Goal: Find specific page/section: Locate a particular part of the current website

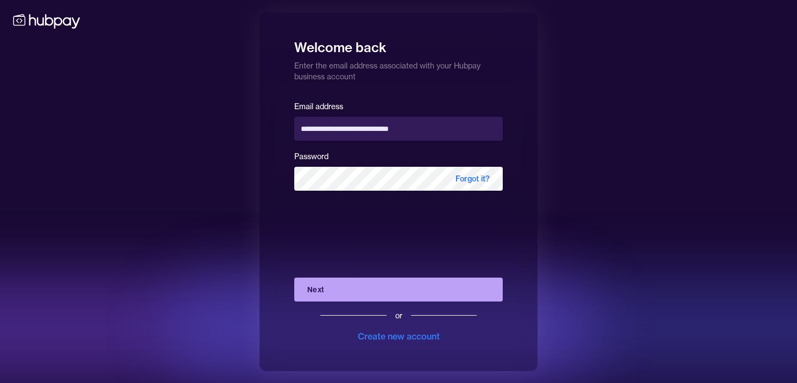
click at [357, 293] on button "Next" at bounding box center [398, 289] width 209 height 24
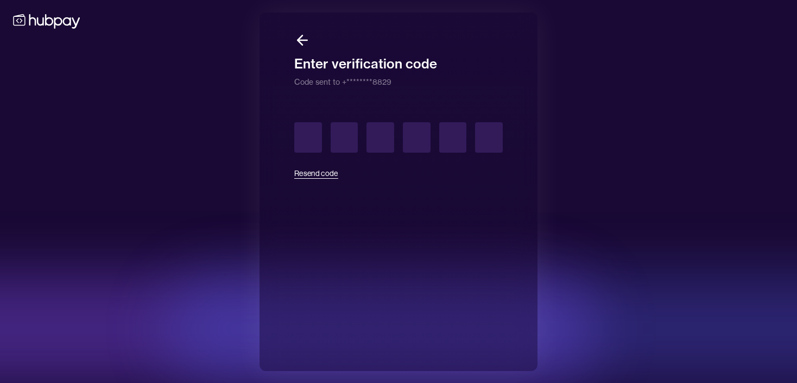
click at [319, 174] on button "Resend code" at bounding box center [316, 173] width 44 height 24
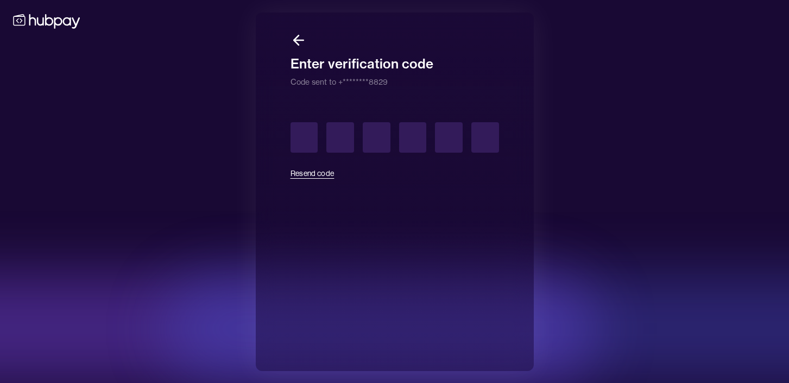
click at [47, 26] on icon at bounding box center [47, 21] width 72 height 20
click at [49, 22] on icon at bounding box center [47, 21] width 72 height 20
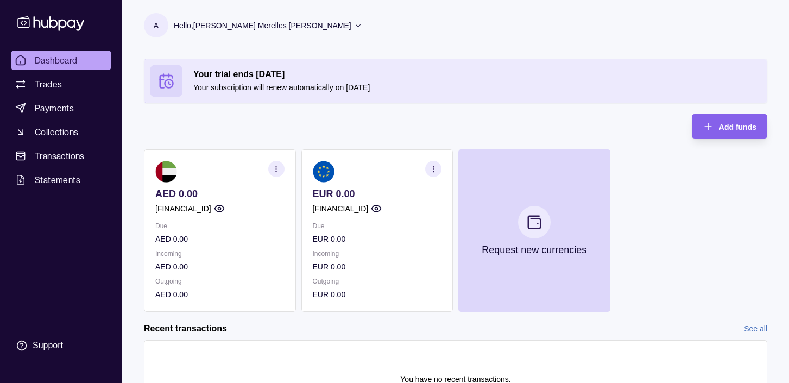
click at [433, 169] on circle "button" at bounding box center [433, 168] width 1 height 1
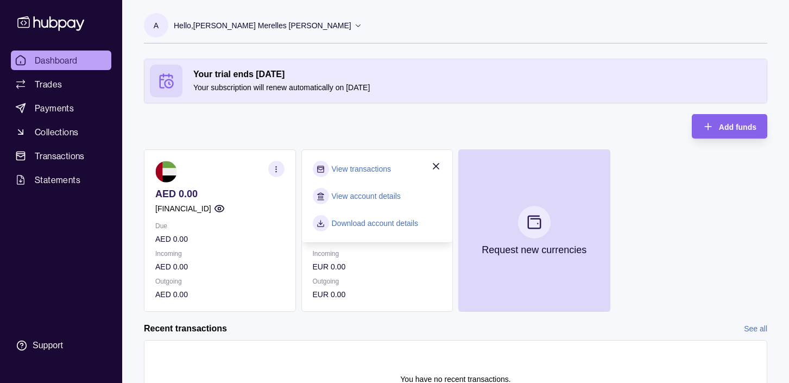
click at [392, 196] on link "View account details" at bounding box center [366, 196] width 69 height 12
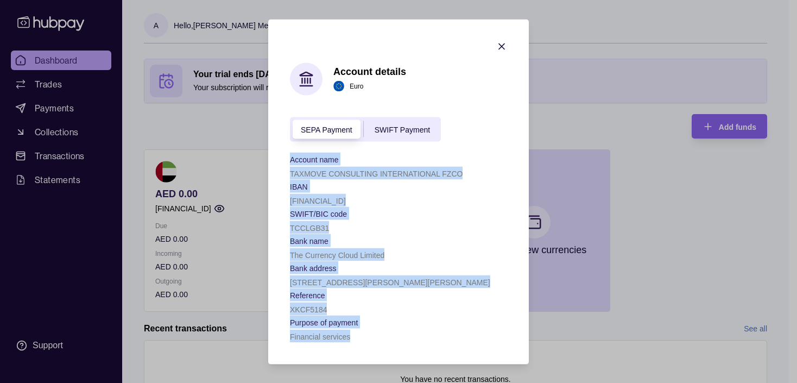
drag, startPoint x: 289, startPoint y: 156, endPoint x: 386, endPoint y: 333, distance: 201.7
click at [386, 333] on section "Account details Euro SEPA Payment SWIFT Payment Account name TAXMOVE CONSULTING…" at bounding box center [398, 191] width 261 height 345
copy div "Account name TAXMOVE CONSULTING INTERNATIONAL FZCO IBAN GB20TCCL00997907542009 …"
click at [412, 128] on span "SWIFT Payment" at bounding box center [402, 129] width 55 height 9
click at [330, 129] on span "SEPA Payment" at bounding box center [327, 129] width 52 height 9
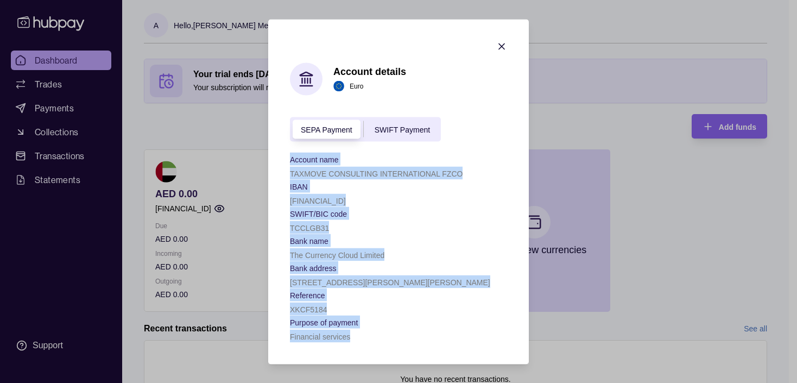
click at [402, 230] on div "TCCLGB31" at bounding box center [398, 226] width 217 height 13
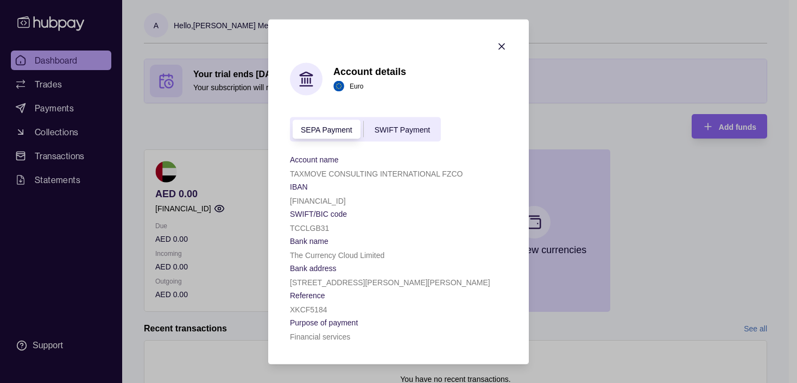
click at [501, 47] on icon "button" at bounding box center [501, 46] width 11 height 11
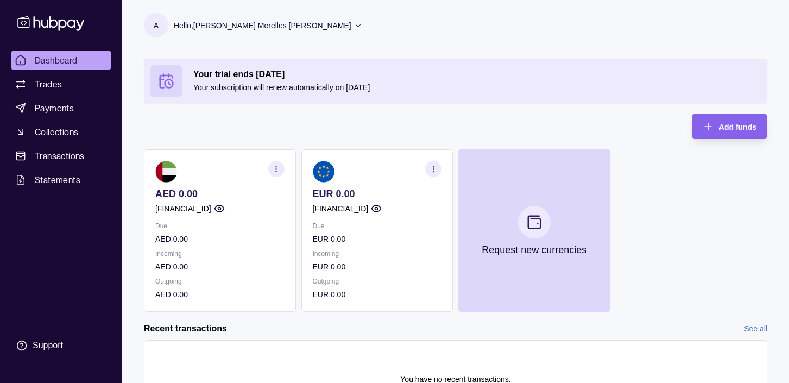
click at [432, 169] on icon "button" at bounding box center [434, 169] width 8 height 8
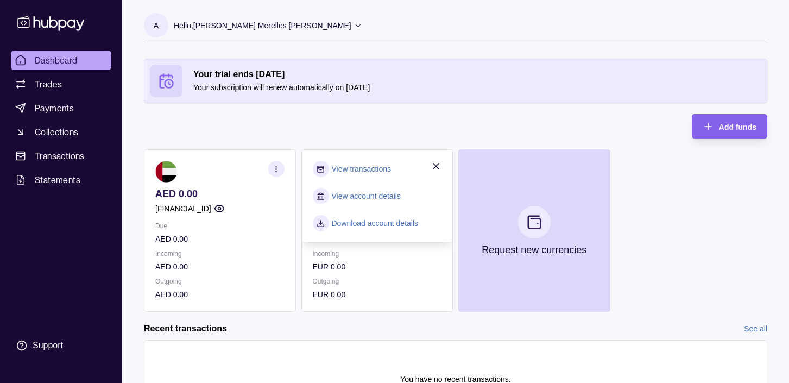
click at [377, 195] on link "View account details" at bounding box center [366, 196] width 69 height 12
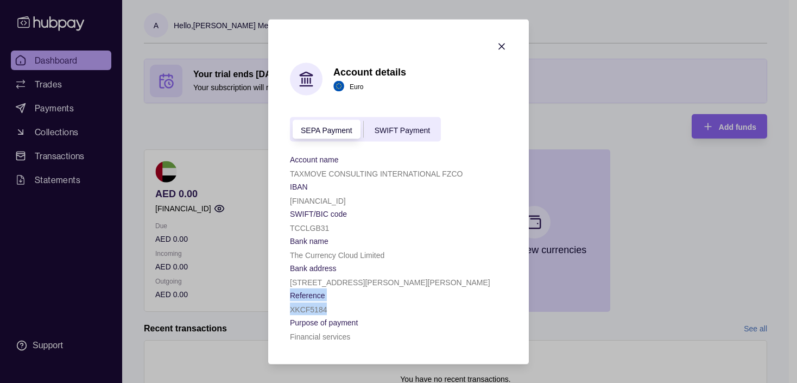
drag, startPoint x: 326, startPoint y: 307, endPoint x: 288, endPoint y: 296, distance: 39.5
click at [288, 296] on section "Account details Euro SEPA Payment SWIFT Payment Account name TAXMOVE CONSULTING…" at bounding box center [398, 191] width 261 height 345
copy div "Reference XKCF5184"
click at [400, 283] on p "12 Steward Street, The Steward Building, London, E1 6FQ, GB" at bounding box center [390, 281] width 200 height 9
click at [503, 47] on icon "button" at bounding box center [501, 45] width 5 height 5
